Goal: Check status

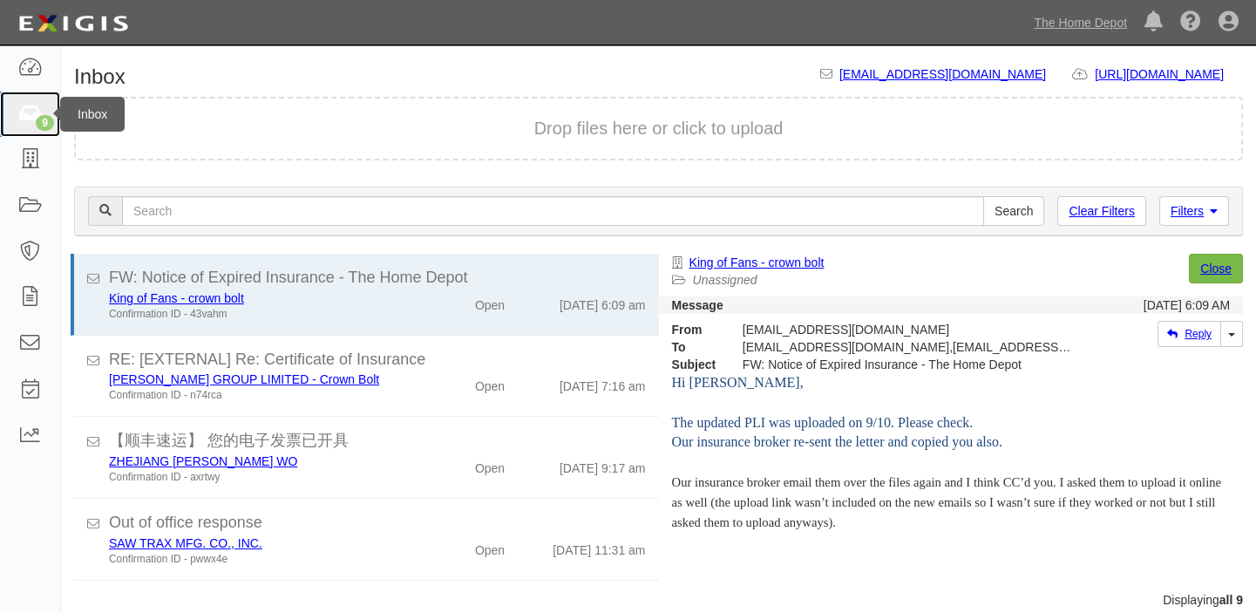
click at [49, 115] on div "9" at bounding box center [45, 123] width 18 height 16
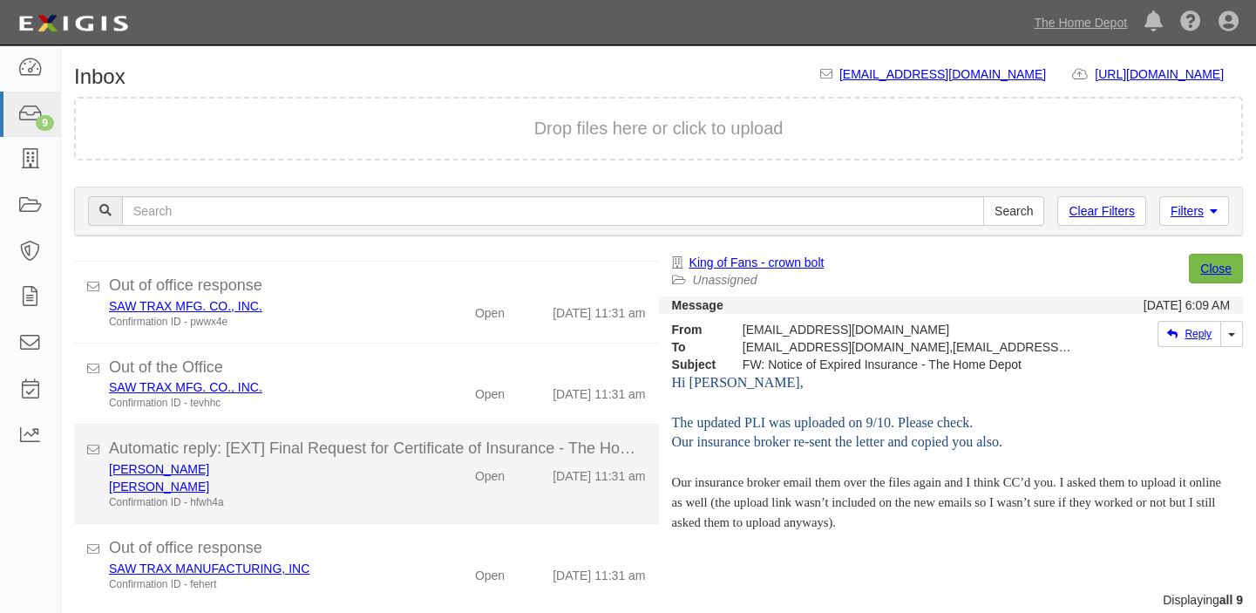
scroll to position [439, 0]
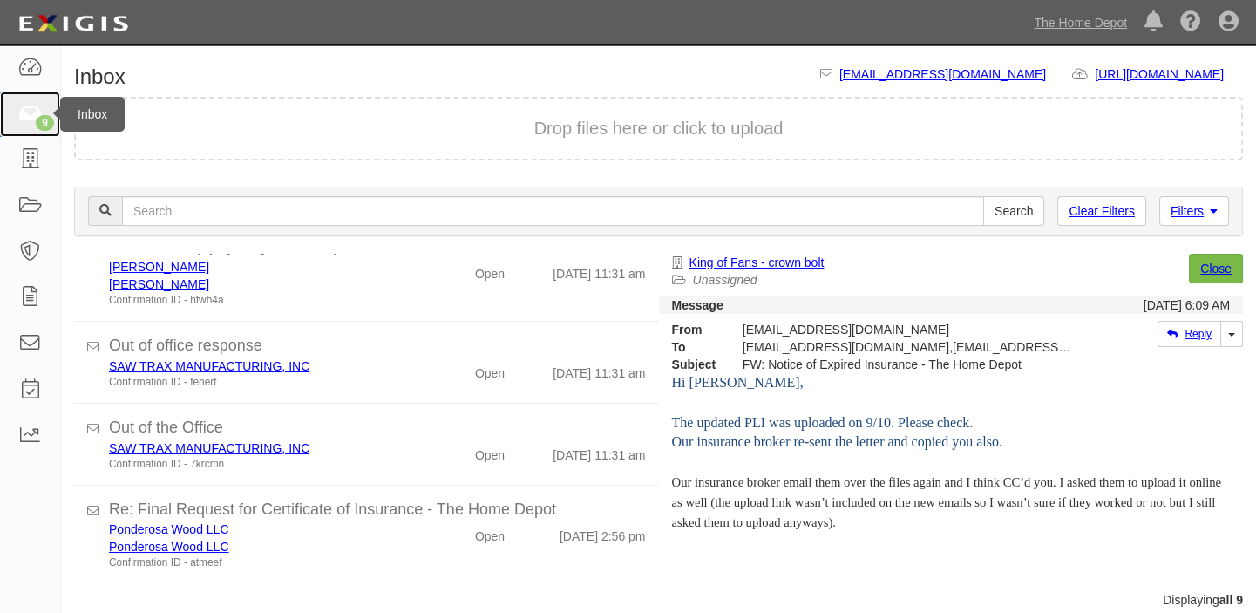
click at [24, 107] on icon at bounding box center [29, 115] width 24 height 20
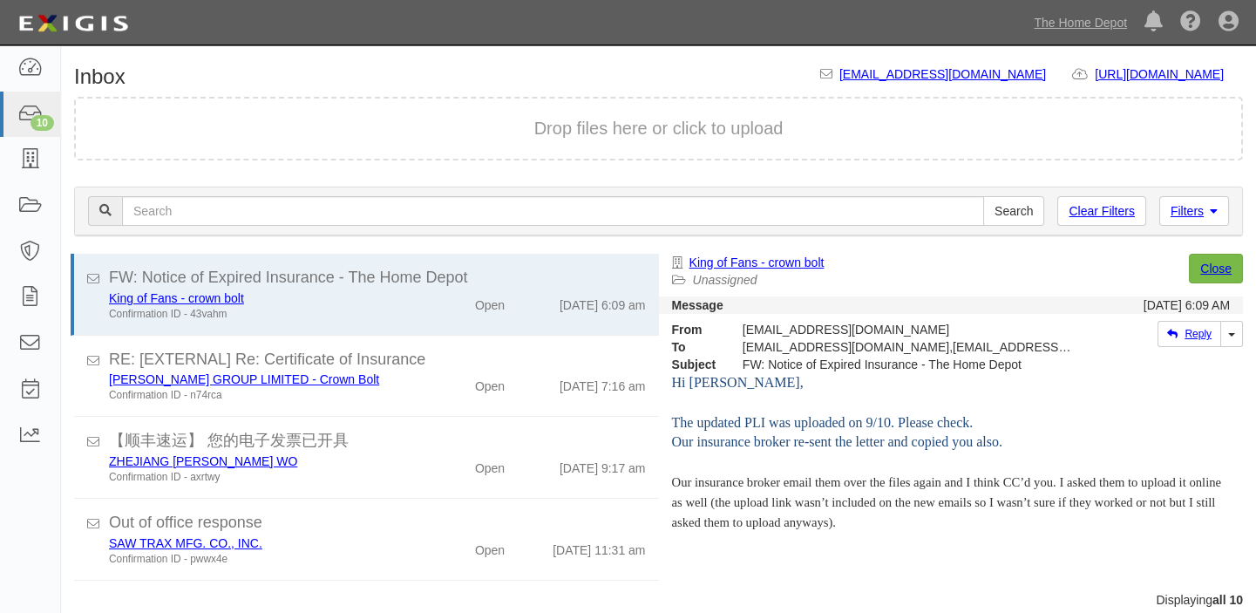
scroll to position [396, 0]
